Goal: Task Accomplishment & Management: Use online tool/utility

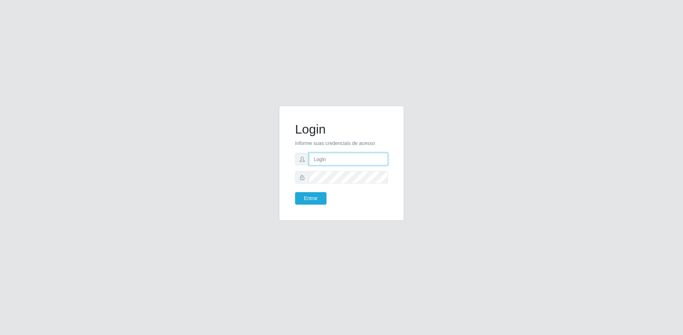
click at [346, 160] on input "text" at bounding box center [348, 159] width 79 height 13
click at [299, 198] on button "Entrar" at bounding box center [310, 198] width 31 height 13
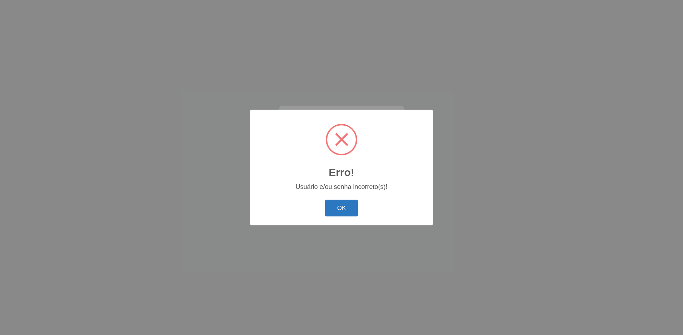
click at [351, 210] on button "OK" at bounding box center [341, 208] width 33 height 17
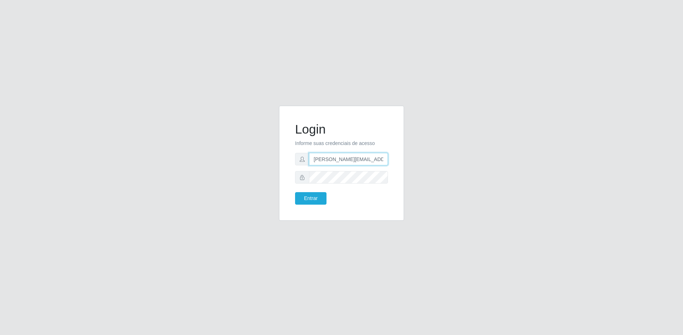
click at [386, 160] on input "[PERSON_NAME][EMAIL_ADDRESS][PERSON_NAME][DOMAIN_NAME]" at bounding box center [348, 159] width 79 height 13
type input "[PERSON_NAME][EMAIL_ADDRESS][PERSON_NAME][DOMAIN_NAME]"
click at [319, 196] on button "Entrar" at bounding box center [310, 198] width 31 height 13
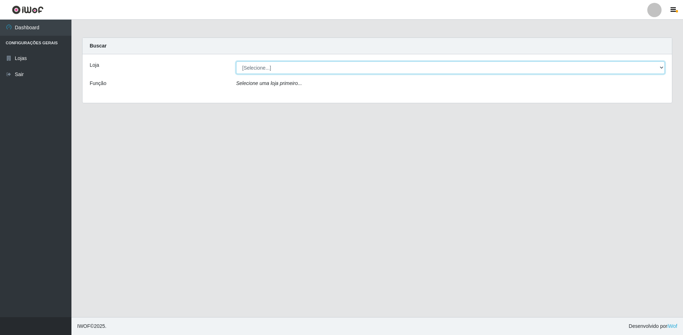
click at [313, 72] on select "[Selecione...] Extrabom - Loja 57 Anchieta" at bounding box center [450, 67] width 429 height 13
select select "470"
click at [236, 61] on select "[Selecione...] Extrabom - Loja 57 Anchieta" at bounding box center [450, 67] width 429 height 13
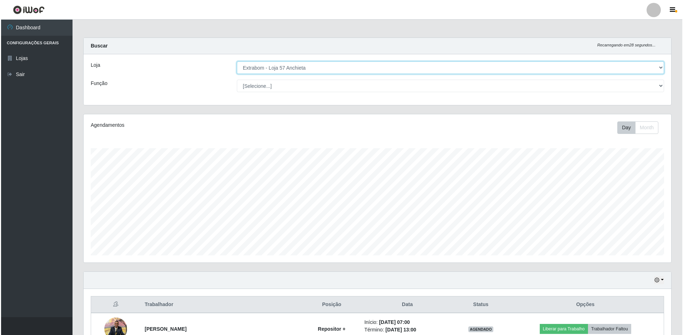
scroll to position [143, 0]
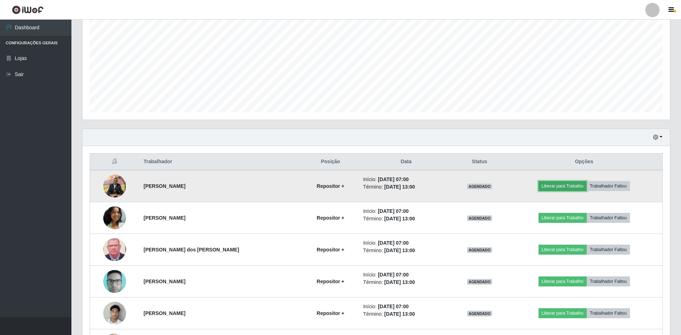
click at [556, 185] on button "Liberar para Trabalho" at bounding box center [563, 186] width 48 height 10
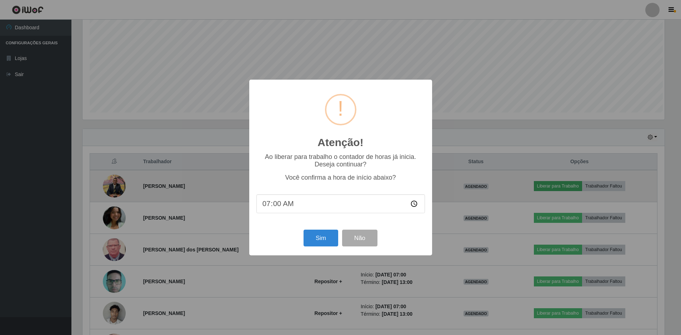
scroll to position [148, 584]
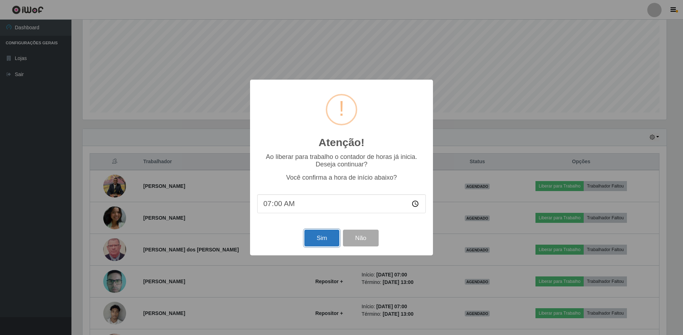
click at [328, 235] on button "Sim" at bounding box center [321, 238] width 35 height 17
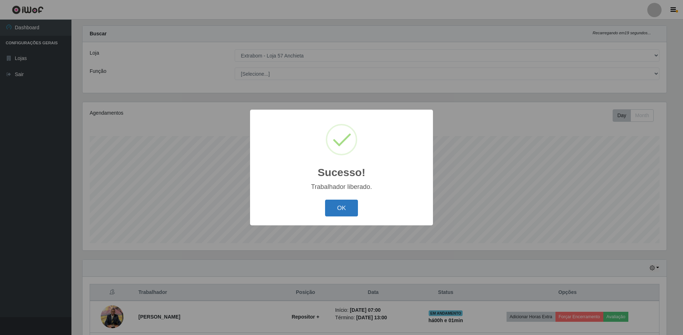
click at [338, 210] on button "OK" at bounding box center [341, 208] width 33 height 17
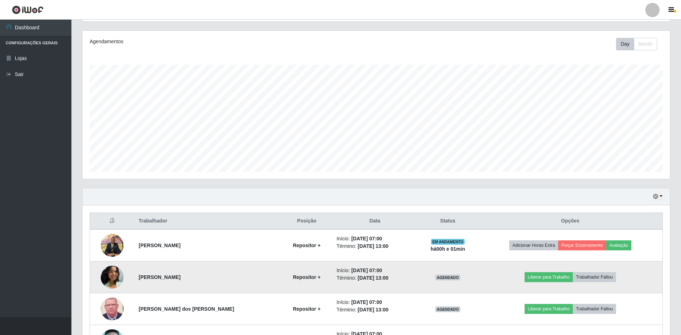
scroll to position [119, 0]
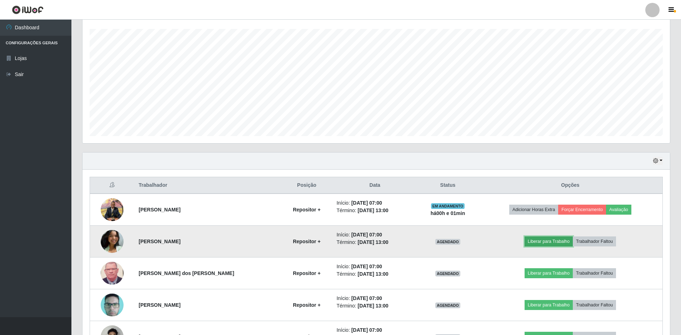
click at [539, 240] on button "Liberar para Trabalho" at bounding box center [549, 241] width 48 height 10
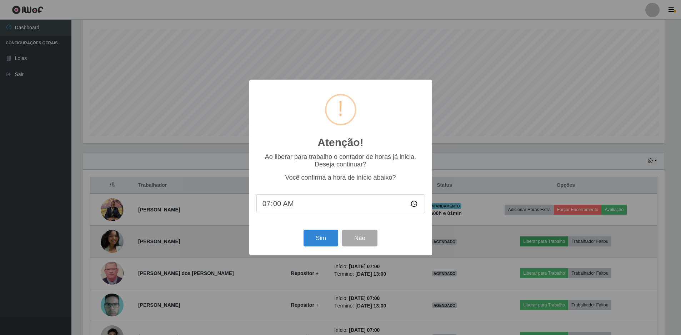
scroll to position [148, 584]
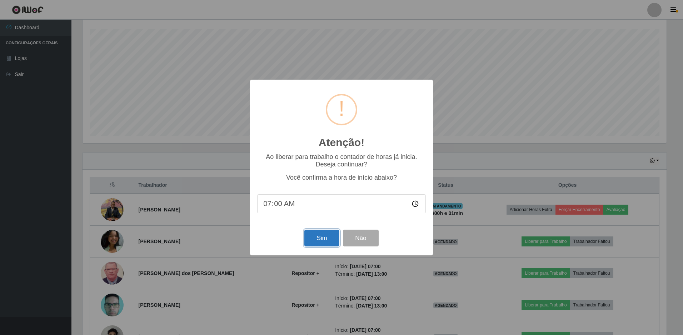
click at [315, 240] on button "Sim" at bounding box center [321, 238] width 35 height 17
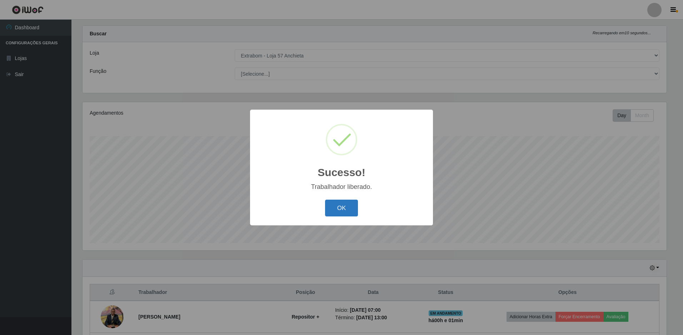
click at [339, 211] on button "OK" at bounding box center [341, 208] width 33 height 17
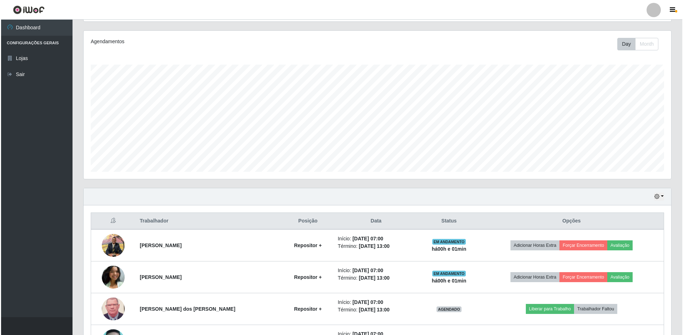
scroll to position [155, 0]
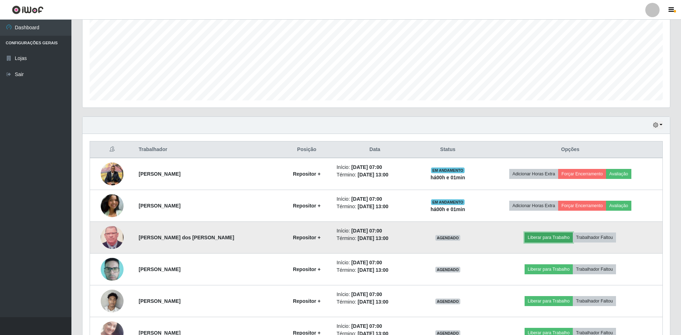
click at [552, 238] on button "Liberar para Trabalho" at bounding box center [549, 238] width 48 height 10
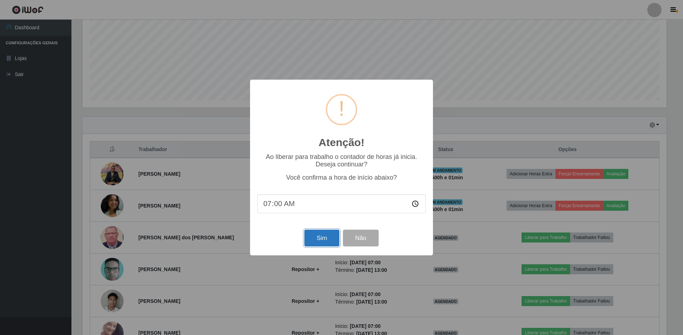
click at [328, 235] on button "Sim" at bounding box center [321, 238] width 35 height 17
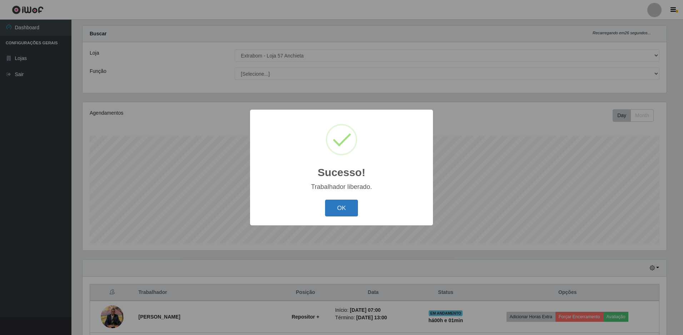
click at [345, 210] on button "OK" at bounding box center [341, 208] width 33 height 17
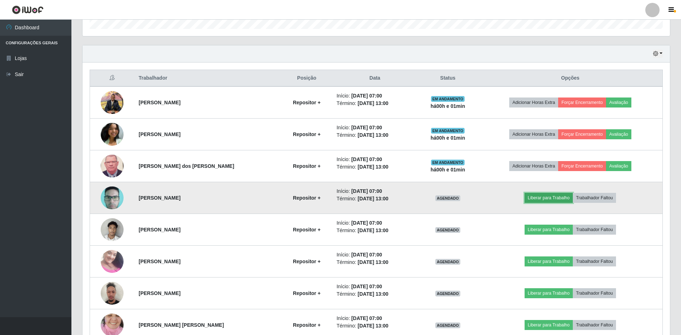
click at [535, 201] on button "Liberar para Trabalho" at bounding box center [549, 198] width 48 height 10
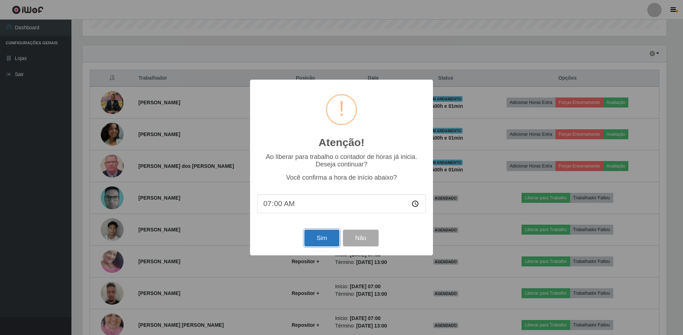
click at [330, 239] on button "Sim" at bounding box center [321, 238] width 35 height 17
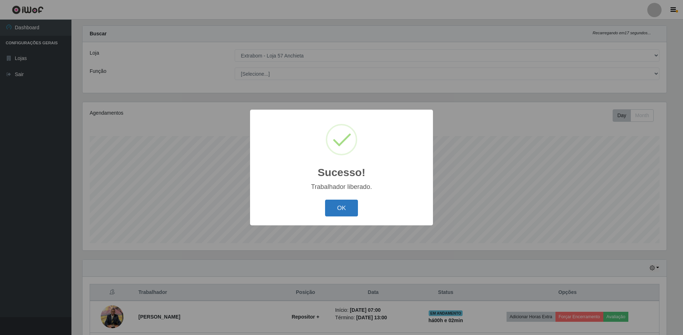
click at [333, 204] on button "OK" at bounding box center [341, 208] width 33 height 17
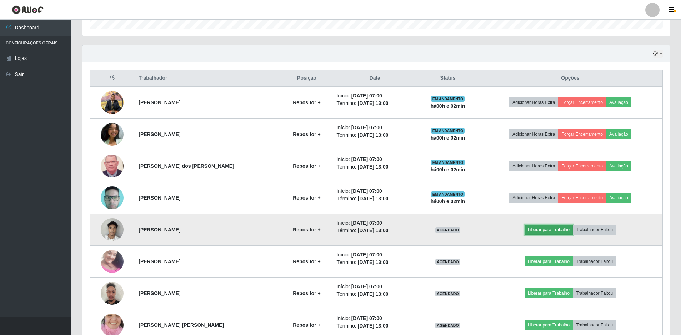
click at [537, 230] on button "Liberar para Trabalho" at bounding box center [549, 230] width 48 height 10
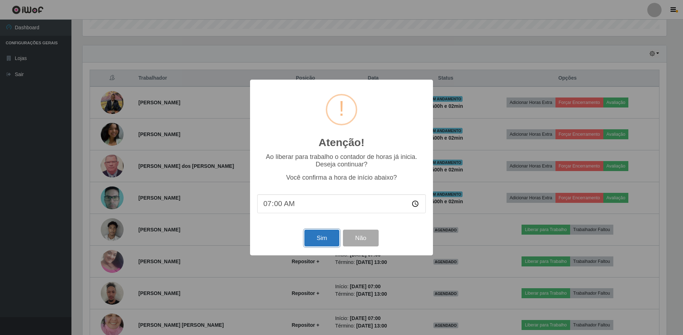
click at [320, 240] on button "Sim" at bounding box center [321, 238] width 35 height 17
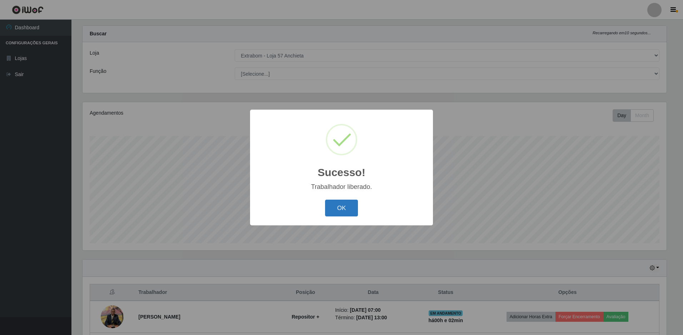
click at [345, 210] on button "OK" at bounding box center [341, 208] width 33 height 17
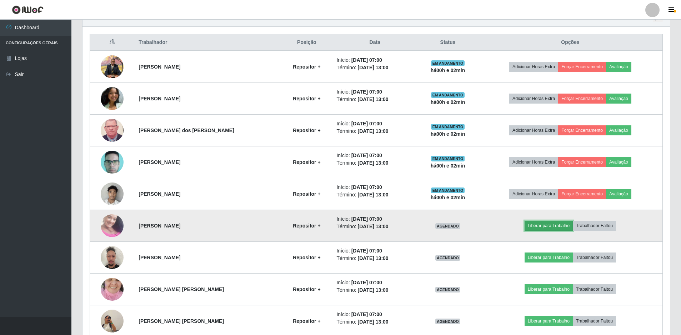
click at [532, 228] on button "Liberar para Trabalho" at bounding box center [549, 226] width 48 height 10
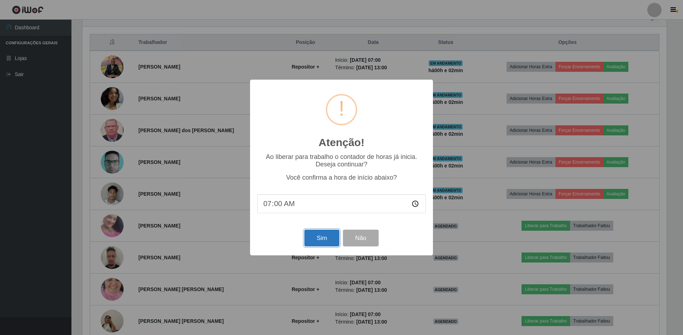
click at [316, 239] on button "Sim" at bounding box center [321, 238] width 35 height 17
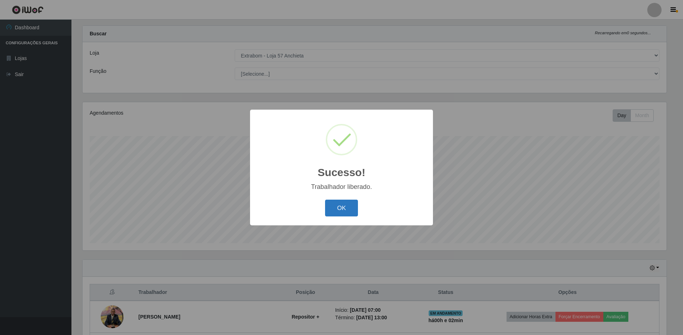
click at [334, 212] on button "OK" at bounding box center [341, 208] width 33 height 17
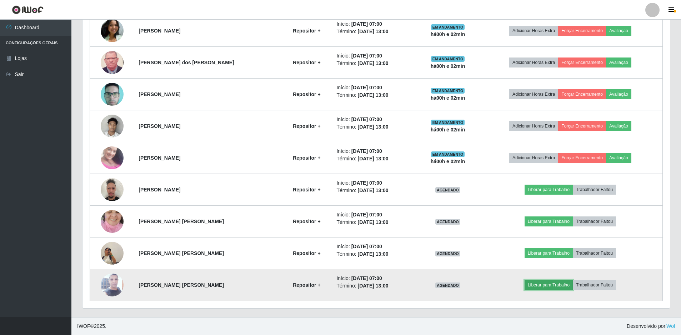
click at [540, 285] on button "Liberar para Trabalho" at bounding box center [549, 285] width 48 height 10
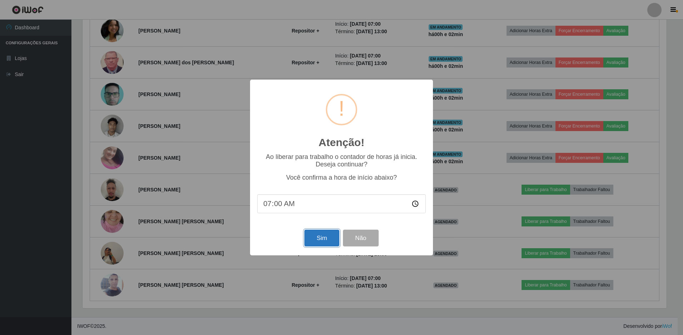
click at [313, 242] on button "Sim" at bounding box center [321, 238] width 35 height 17
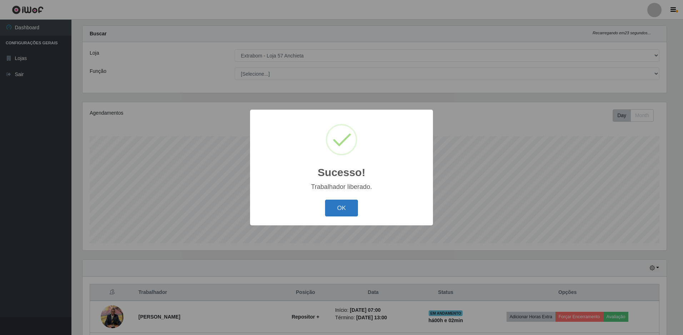
click at [332, 212] on button "OK" at bounding box center [341, 208] width 33 height 17
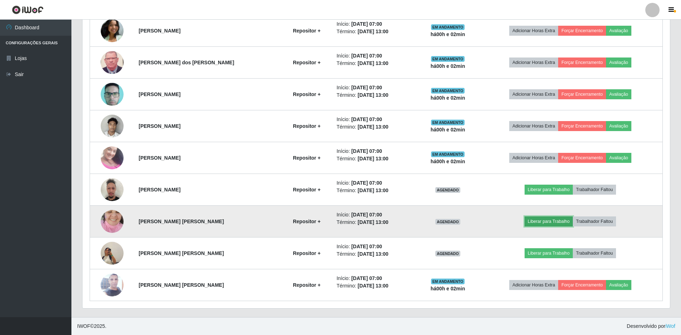
click at [532, 220] on button "Liberar para Trabalho" at bounding box center [549, 221] width 48 height 10
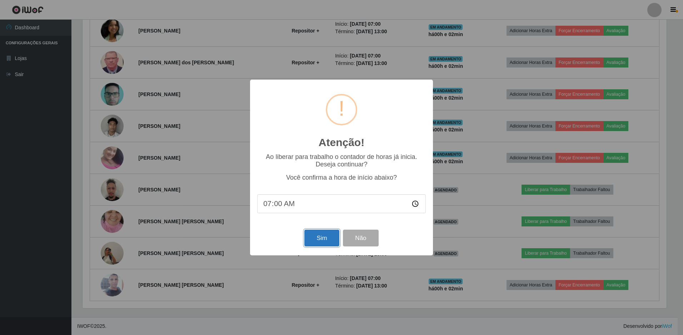
click at [330, 239] on button "Sim" at bounding box center [321, 238] width 35 height 17
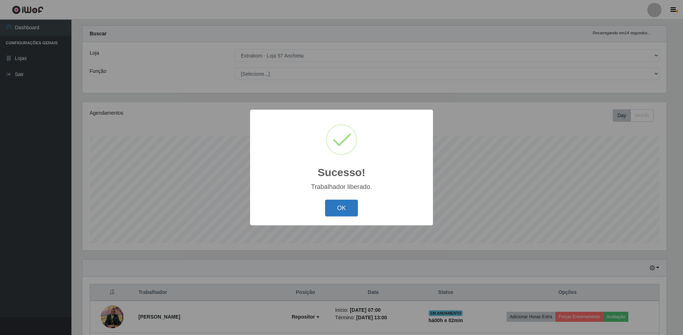
click at [339, 201] on button "OK" at bounding box center [341, 208] width 33 height 17
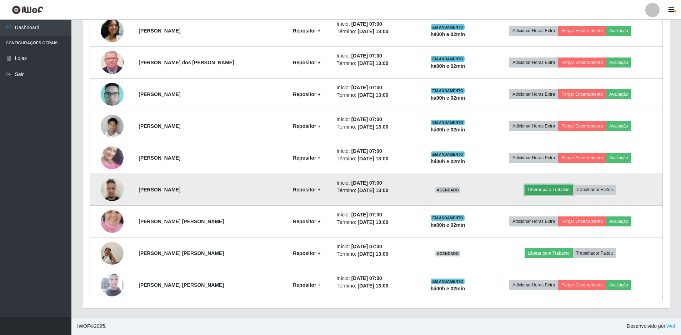
click at [542, 190] on button "Liberar para Trabalho" at bounding box center [549, 190] width 48 height 10
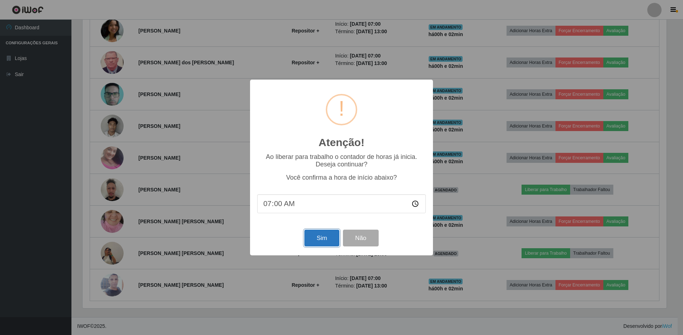
click at [330, 234] on button "Sim" at bounding box center [321, 238] width 35 height 17
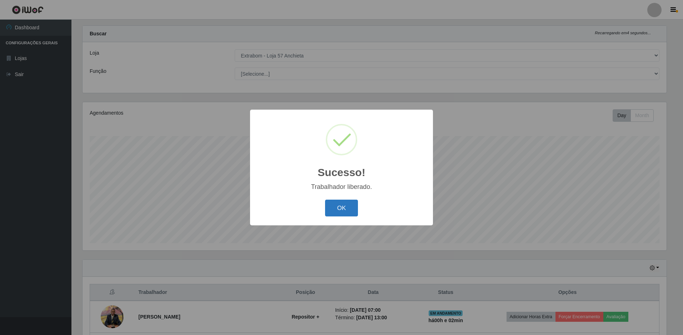
click at [345, 211] on button "OK" at bounding box center [341, 208] width 33 height 17
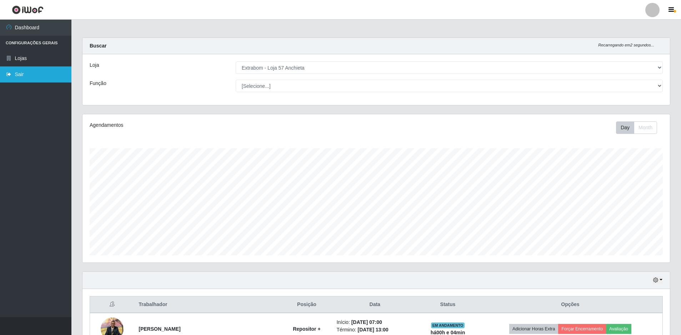
click at [14, 75] on link "Sair" at bounding box center [35, 74] width 71 height 16
